Goal: Participate in discussion: Engage in conversation with other users on a specific topic

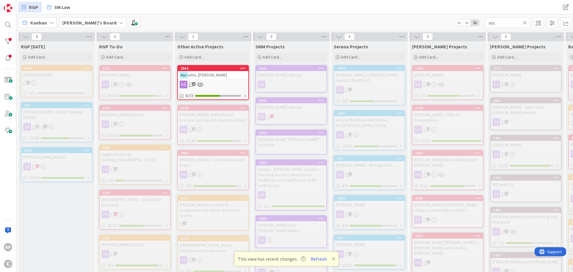
click at [211, 73] on div "Asc iutto, [PERSON_NAME]" at bounding box center [213, 75] width 70 height 8
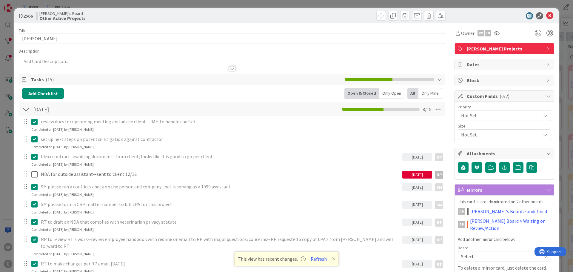
click at [548, 15] on icon at bounding box center [549, 15] width 7 height 7
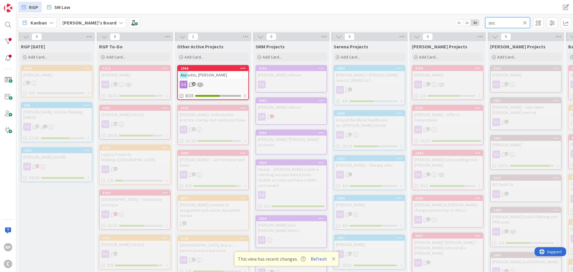
drag, startPoint x: 513, startPoint y: 21, endPoint x: 467, endPoint y: 23, distance: 45.5
click at [467, 23] on div "[PERSON_NAME]'s Board 1x 2x 3x asc" at bounding box center [294, 22] width 557 height 16
type input "e"
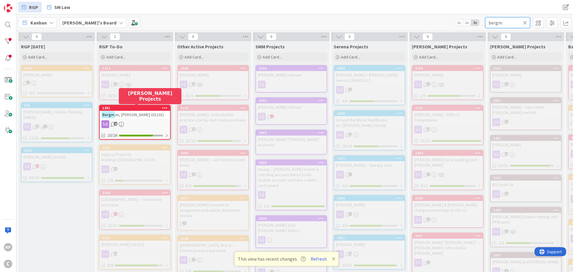
type input "bergm"
click at [139, 108] on div "1391" at bounding box center [136, 108] width 68 height 4
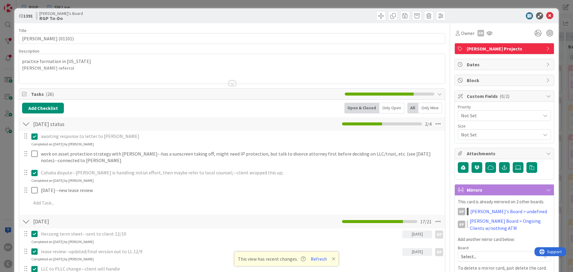
scroll to position [30, 0]
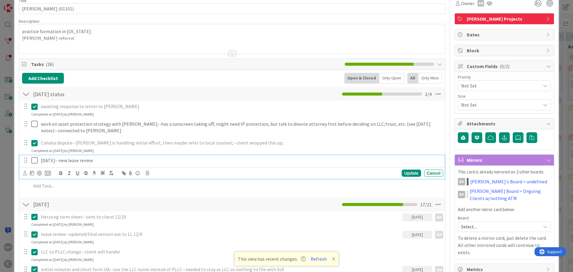
click at [100, 159] on p "[DATE]--new lease review" at bounding box center [241, 160] width 400 height 7
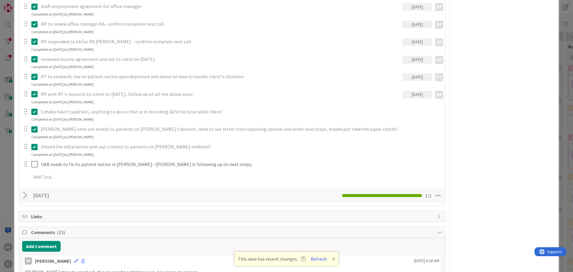
scroll to position [567, 0]
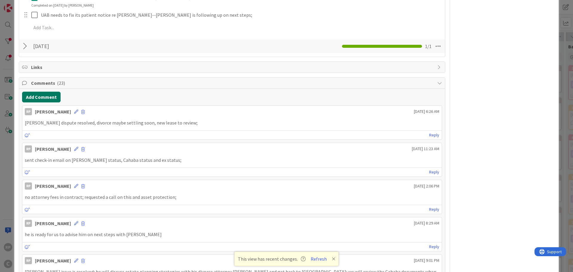
click at [46, 100] on button "Add Comment" at bounding box center [41, 97] width 39 height 11
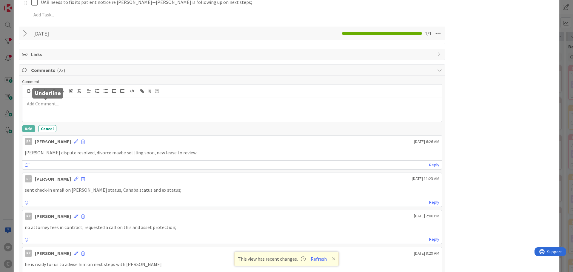
scroll to position [555, 0]
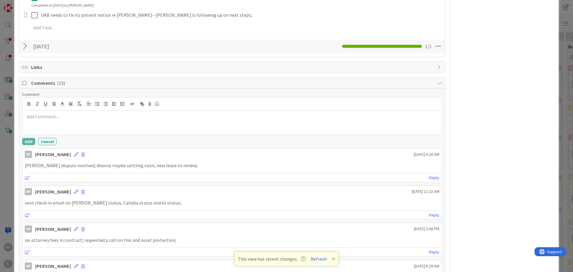
click at [50, 123] on div at bounding box center [232, 123] width 420 height 24
click at [27, 139] on button "Add" at bounding box center [28, 141] width 13 height 7
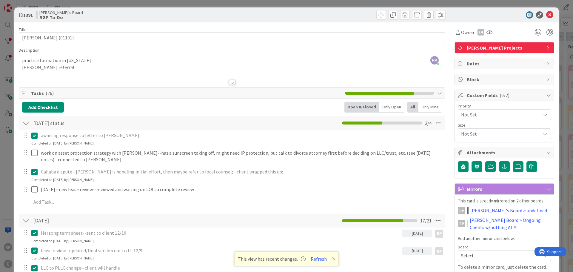
scroll to position [0, 0]
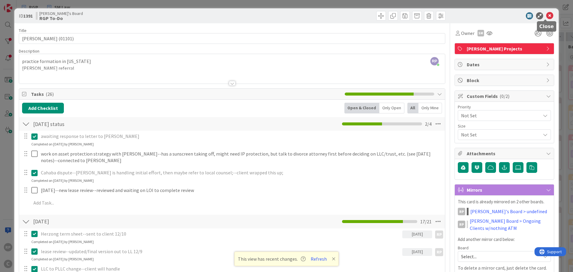
click at [546, 15] on icon at bounding box center [549, 15] width 7 height 7
